Goal: Information Seeking & Learning: Find specific fact

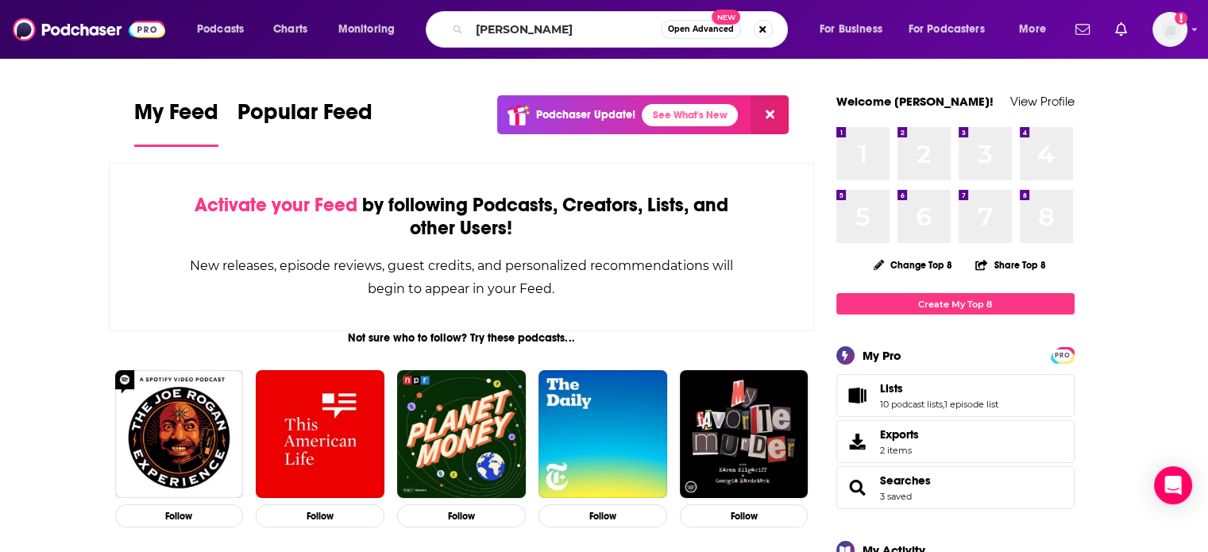
type input "[PERSON_NAME]"
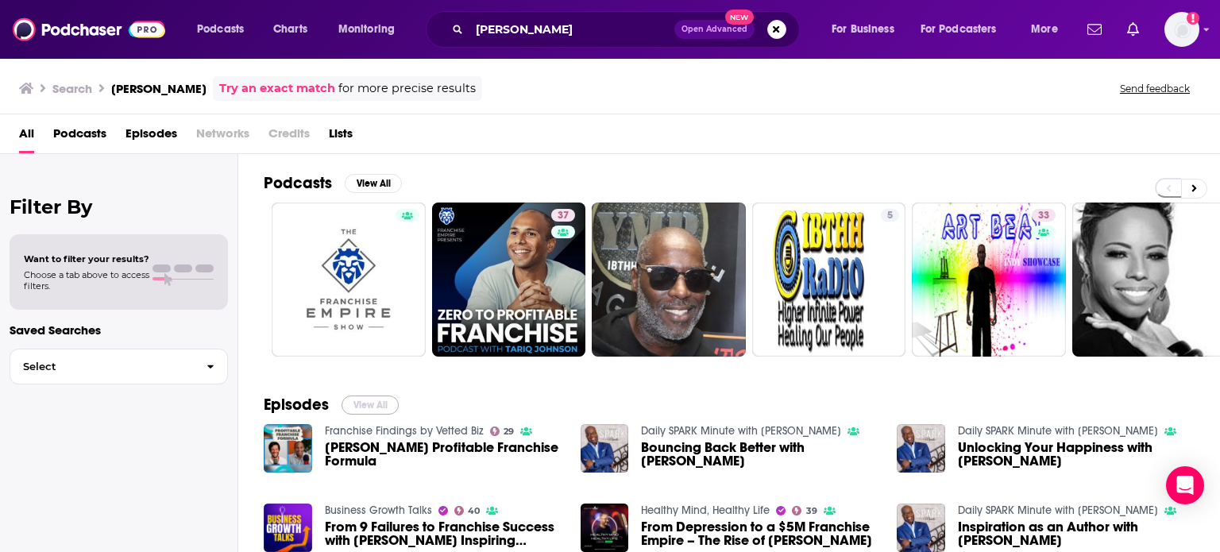
click at [368, 410] on button "View All" at bounding box center [369, 404] width 57 height 19
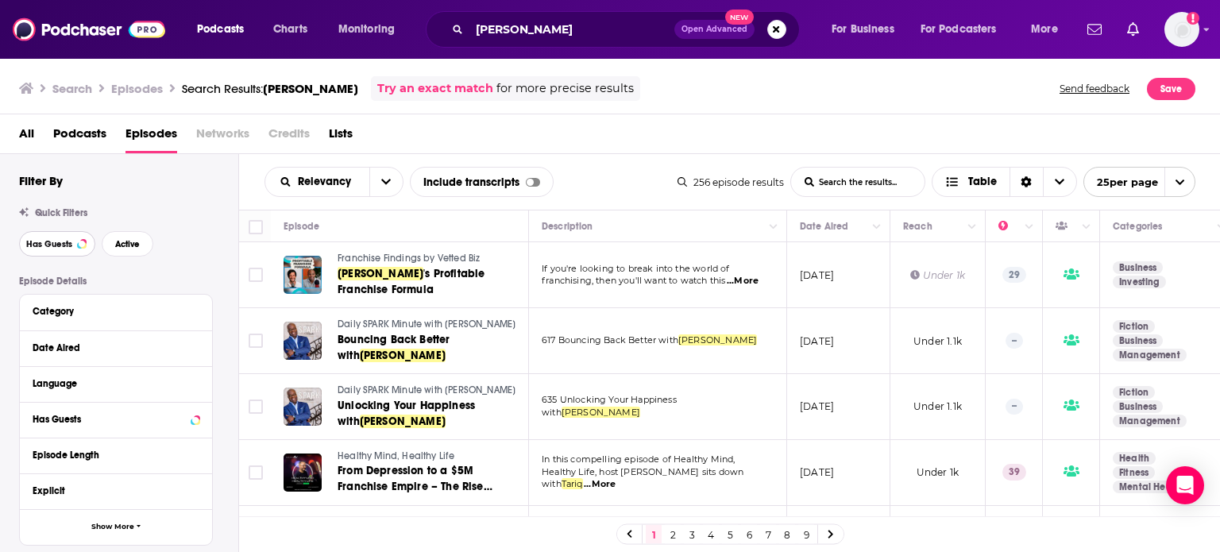
click at [51, 249] on span "Has Guests" at bounding box center [49, 244] width 46 height 9
click at [145, 247] on button "Active" at bounding box center [128, 243] width 52 height 25
